Goal: Task Accomplishment & Management: Use online tool/utility

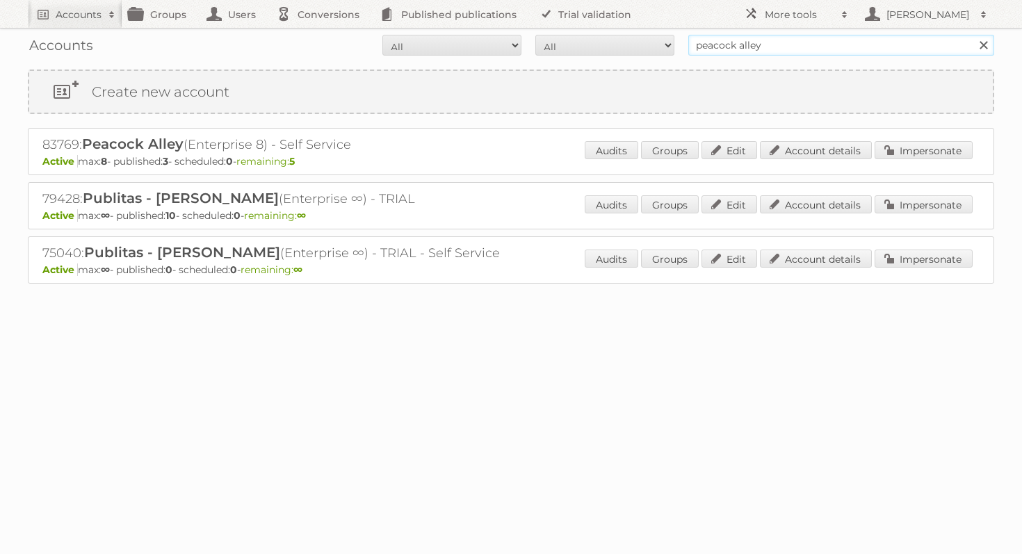
click at [758, 51] on input "peacock alley" at bounding box center [841, 45] width 306 height 21
click at [759, 51] on input "peacock alley" at bounding box center [841, 45] width 306 height 21
type input "obramat"
click at [972, 35] on input "Search" at bounding box center [982, 45] width 21 height 21
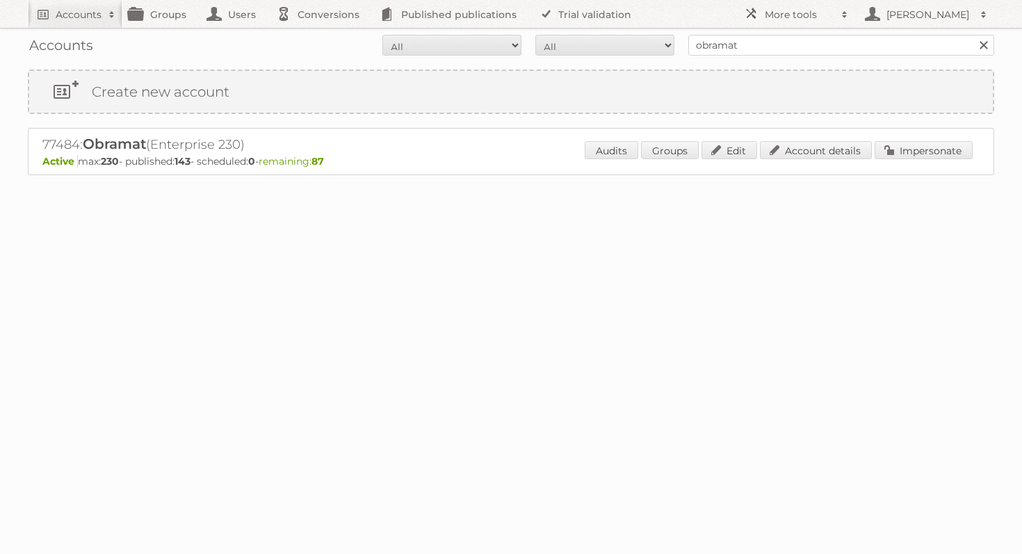
click at [851, 160] on div "Audits Groups Edit Account details Impersonate" at bounding box center [779, 151] width 388 height 21
click at [788, 154] on link "Account details" at bounding box center [816, 150] width 112 height 18
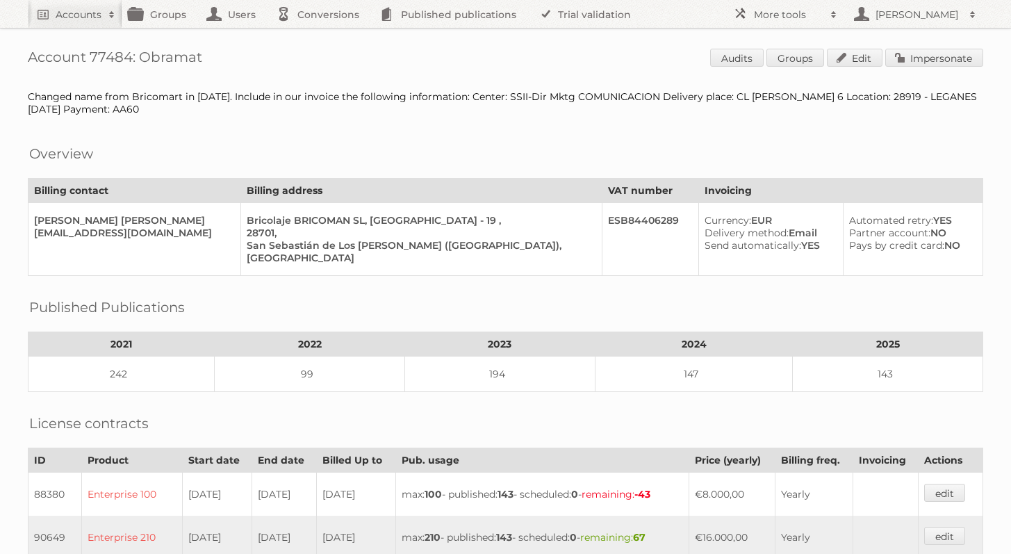
scroll to position [520, 0]
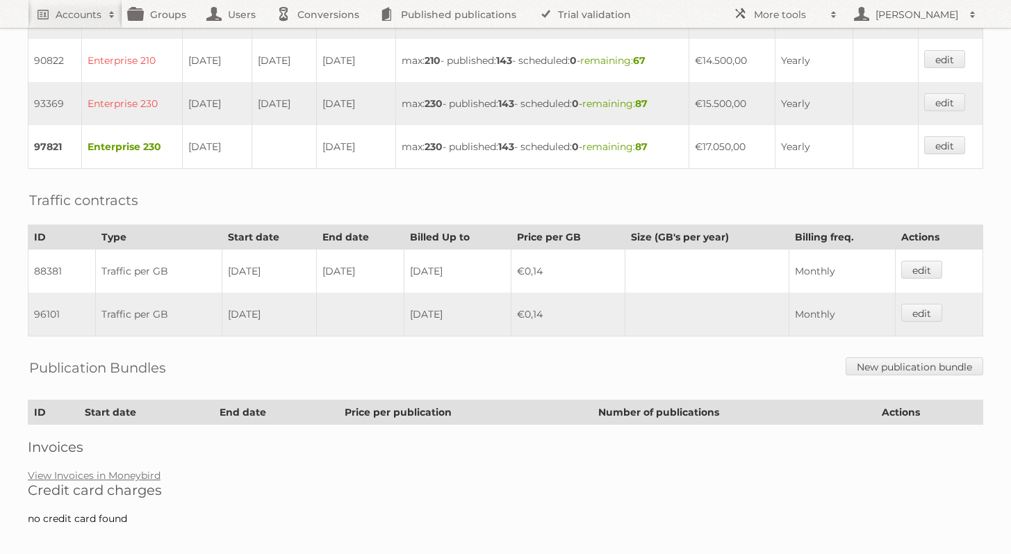
click at [122, 482] on h2 "Credit card charges" at bounding box center [506, 490] width 956 height 17
click at [122, 469] on link "View Invoices in Moneybird" at bounding box center [94, 475] width 133 height 13
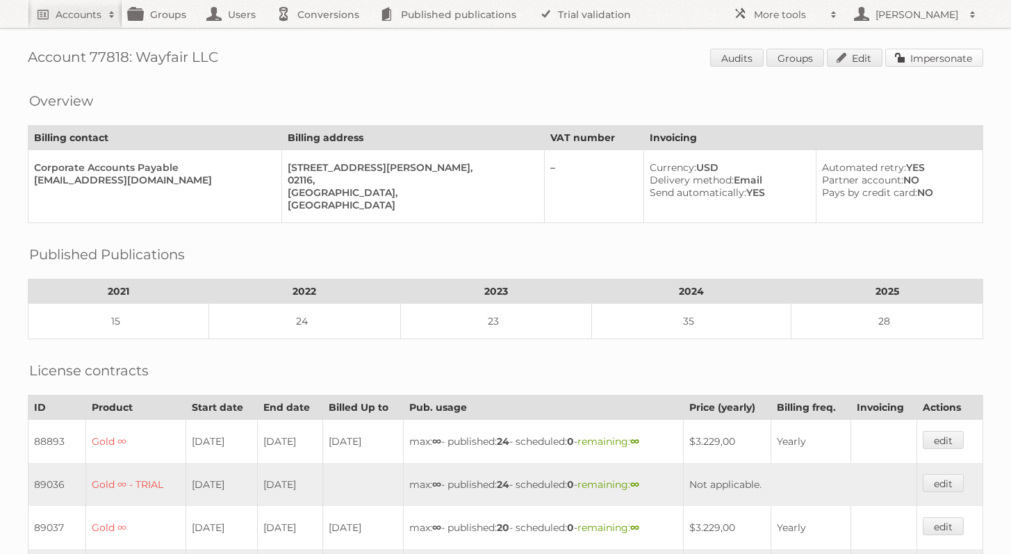
click at [924, 57] on link "Impersonate" at bounding box center [934, 58] width 98 height 18
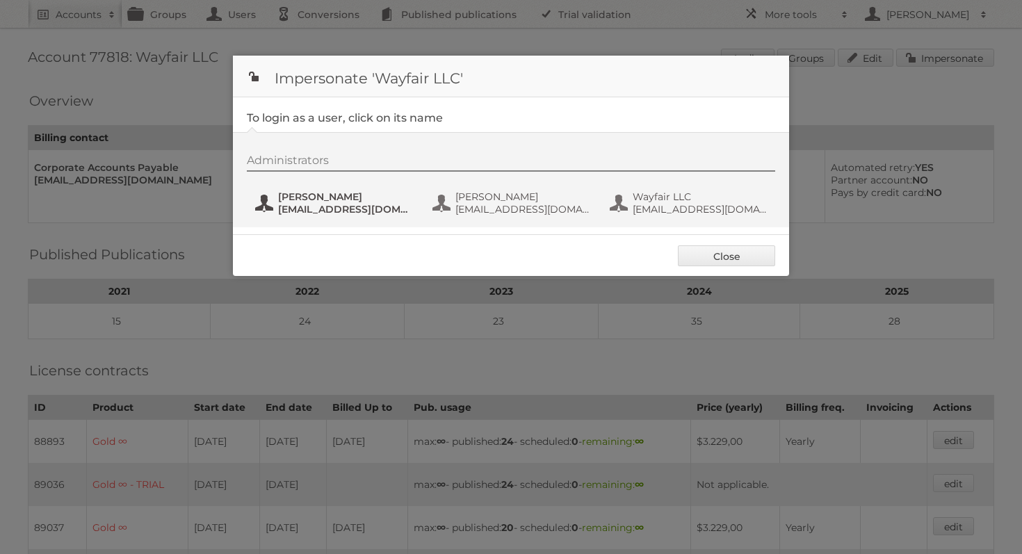
click at [329, 202] on span "Ann-Marie Tang" at bounding box center [345, 196] width 135 height 13
